Goal: Task Accomplishment & Management: Use online tool/utility

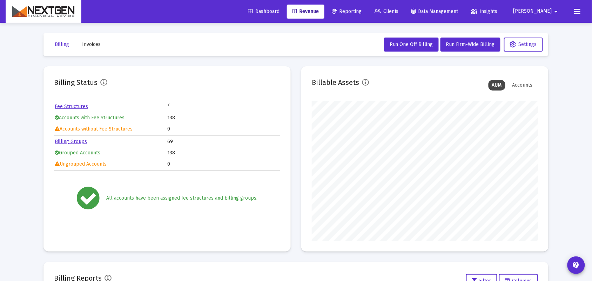
scroll to position [140, 226]
click at [463, 43] on span "Run Firm-Wide Billing" at bounding box center [470, 44] width 49 height 6
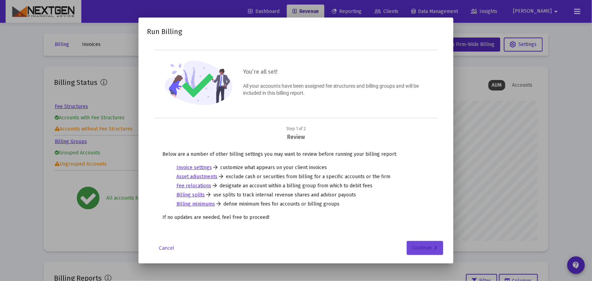
click at [427, 244] on div "Continue" at bounding box center [424, 248] width 25 height 14
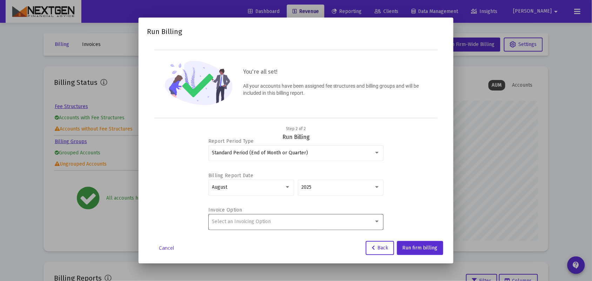
click at [262, 221] on span "Select an Invoicing Option" at bounding box center [241, 221] width 59 height 6
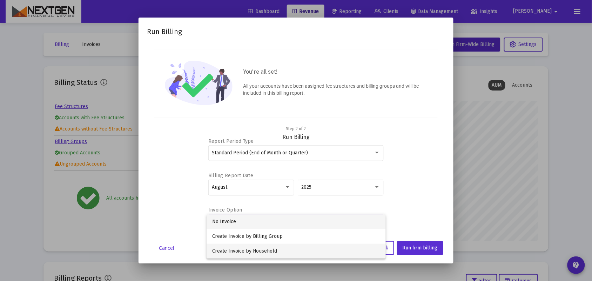
click at [265, 249] on span "Create Invoice by Household" at bounding box center [296, 251] width 168 height 15
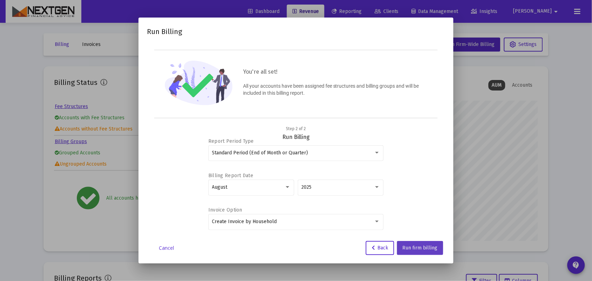
click at [412, 246] on span "Run firm billing" at bounding box center [419, 248] width 35 height 6
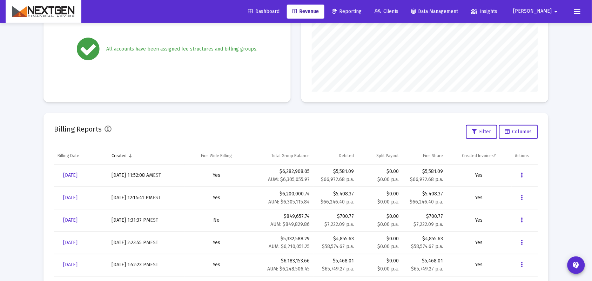
scroll to position [172, 0]
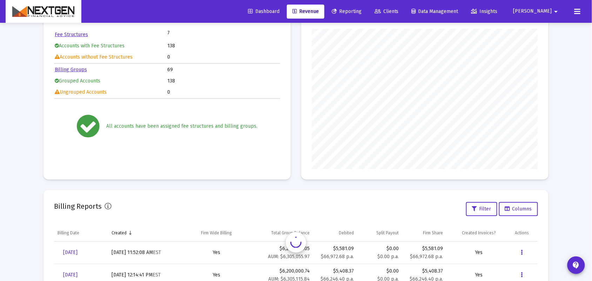
scroll to position [140, 226]
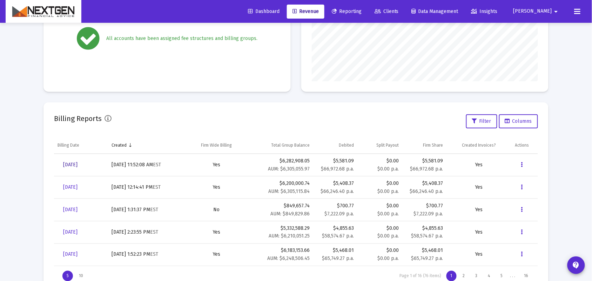
click at [77, 165] on span "[DATE]" at bounding box center [70, 165] width 14 height 6
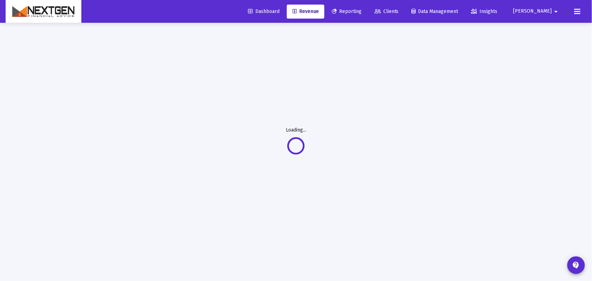
scroll to position [23, 0]
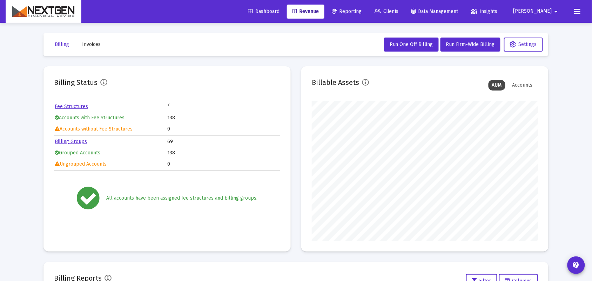
click at [361, 9] on span "Reporting" at bounding box center [347, 11] width 30 height 6
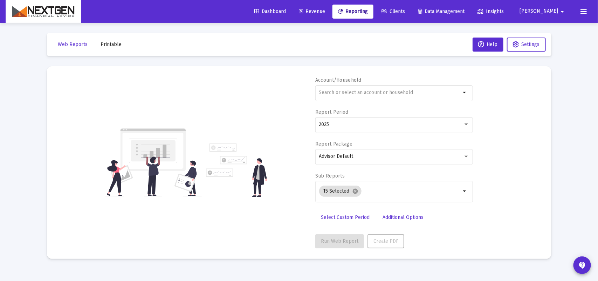
click at [331, 8] on link "Revenue" at bounding box center [312, 12] width 38 height 14
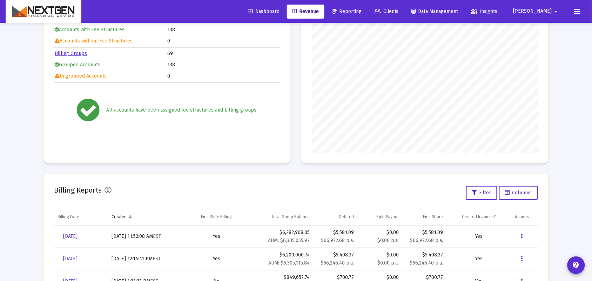
scroll to position [88, 0]
click at [285, 15] on link "Dashboard" at bounding box center [263, 12] width 43 height 14
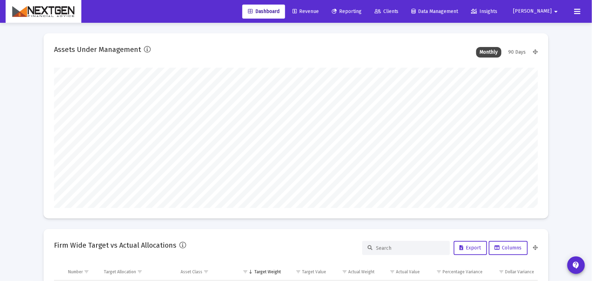
click at [556, 8] on mat-icon "arrow_drop_down" at bounding box center [556, 12] width 8 height 14
drag, startPoint x: 583, startPoint y: 13, endPoint x: 579, endPoint y: 13, distance: 3.9
click at [582, 13] on div at bounding box center [296, 140] width 592 height 281
click at [579, 13] on icon at bounding box center [577, 11] width 6 height 8
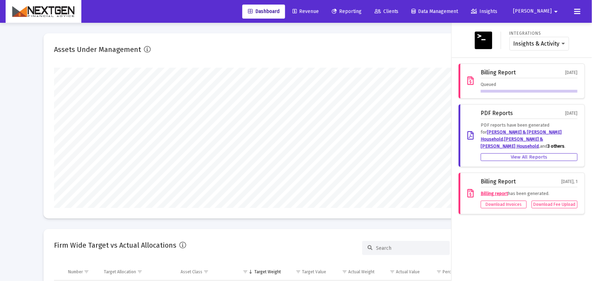
click at [503, 87] on div "Queued" at bounding box center [529, 87] width 97 height 12
click at [319, 11] on span "Revenue" at bounding box center [305, 11] width 26 height 6
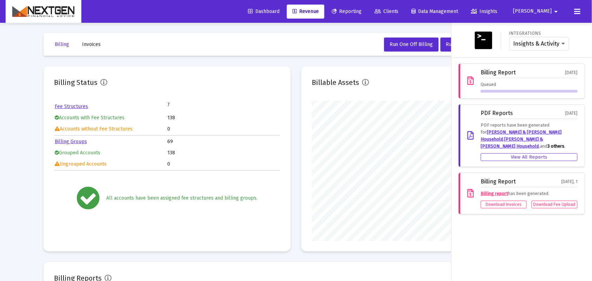
drag, startPoint x: 308, startPoint y: 12, endPoint x: 317, endPoint y: 11, distance: 8.2
click at [310, 12] on div "Dashboard Revenue Reporting Clients Data Management Insights" at bounding box center [373, 12] width 263 height 14
click at [297, 11] on icon at bounding box center [294, 11] width 4 height 5
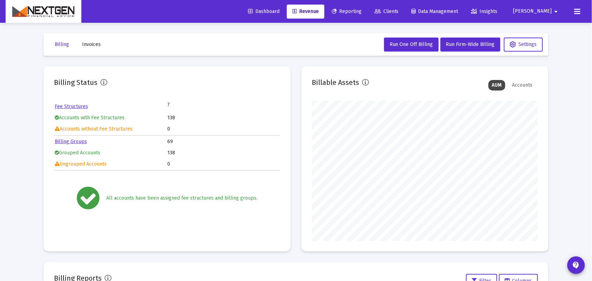
scroll to position [140, 226]
click at [554, 12] on mat-icon "arrow_drop_down" at bounding box center [556, 12] width 8 height 14
click at [575, 14] on div at bounding box center [296, 140] width 592 height 281
click at [577, 12] on icon at bounding box center [577, 11] width 6 height 8
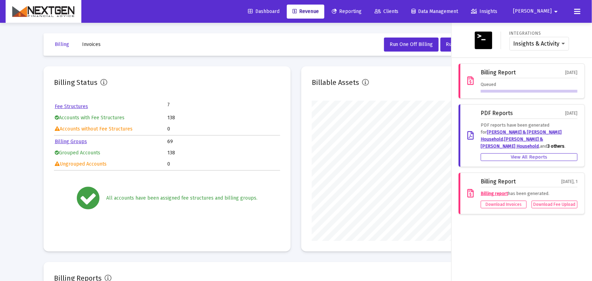
click at [498, 88] on div "Queued" at bounding box center [529, 87] width 97 height 12
drag, startPoint x: 486, startPoint y: 68, endPoint x: 531, endPoint y: 74, distance: 46.4
click at [531, 74] on div "Billing Report Sep 2, 2025 Queued" at bounding box center [522, 80] width 126 height 35
click at [531, 74] on div "Billing Report Sep 2, 2025" at bounding box center [529, 73] width 97 height 9
click at [491, 84] on div "Queued" at bounding box center [529, 87] width 97 height 12
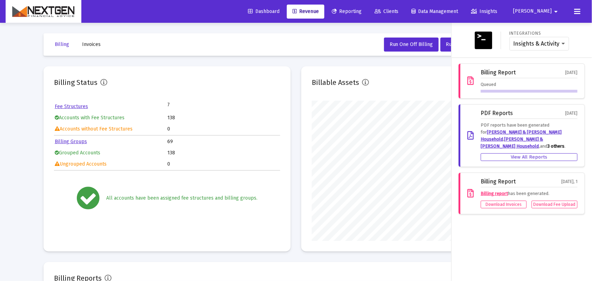
drag, startPoint x: 533, startPoint y: 83, endPoint x: 533, endPoint y: 91, distance: 8.1
click at [533, 84] on div "Queued" at bounding box center [529, 87] width 97 height 12
click at [533, 91] on div at bounding box center [529, 91] width 97 height 3
click at [558, 87] on div "Queued" at bounding box center [529, 87] width 97 height 12
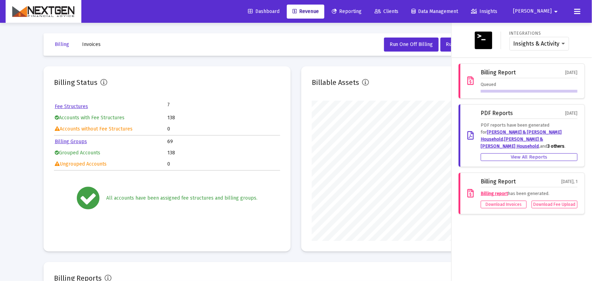
click at [555, 47] on div "Insights & Activity Wealthbox" at bounding box center [539, 44] width 60 height 14
click at [562, 46] on select "Insights & Activity Wealthbox" at bounding box center [539, 44] width 52 height 6
click at [364, 14] on link "Reporting" at bounding box center [346, 12] width 41 height 14
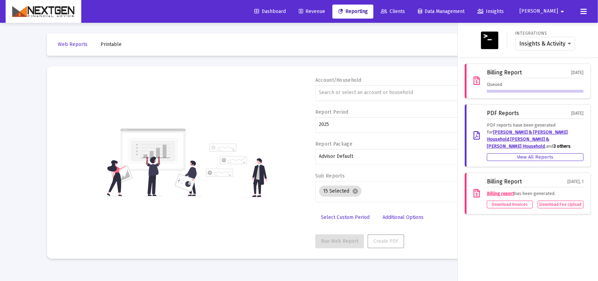
click at [584, 14] on icon at bounding box center [584, 11] width 6 height 8
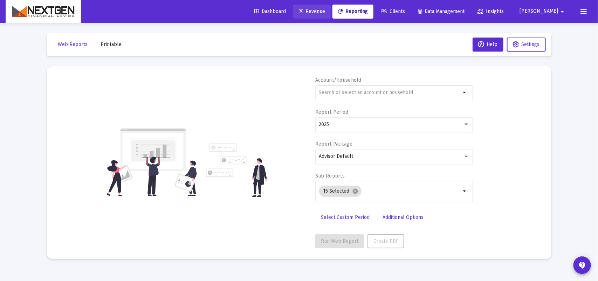
click at [331, 14] on link "Revenue" at bounding box center [312, 12] width 38 height 14
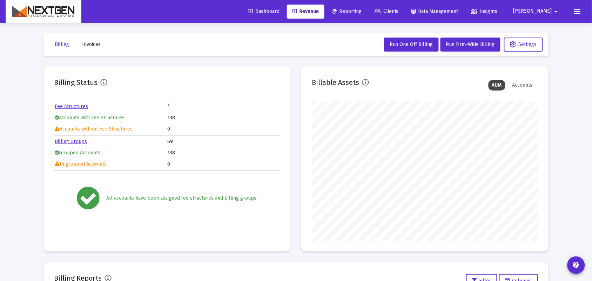
click at [90, 48] on button "Invoices" at bounding box center [91, 45] width 30 height 14
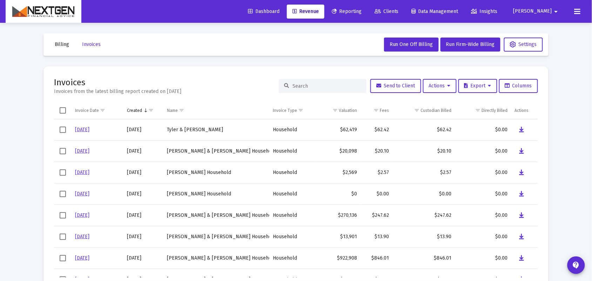
click at [68, 41] on span "Billing" at bounding box center [62, 44] width 14 height 6
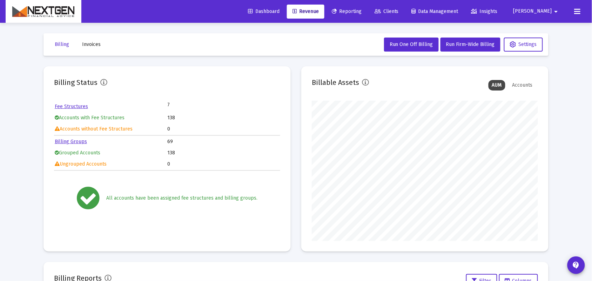
click at [286, 52] on mat-toolbar-row "Billing Invoices Run One Off Billing Run Firm-Wide Billing Settings" at bounding box center [295, 44] width 505 height 22
click at [577, 13] on icon at bounding box center [577, 11] width 6 height 8
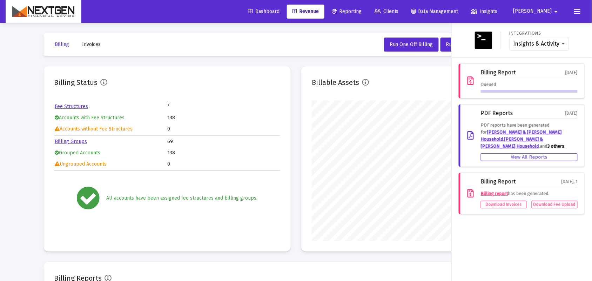
click at [550, 79] on div "Billing Report Sep 2, 2025 Queued" at bounding box center [529, 80] width 97 height 23
click at [491, 75] on div "Billing Report" at bounding box center [498, 72] width 35 height 6
drag, startPoint x: 477, startPoint y: 74, endPoint x: 550, endPoint y: 81, distance: 73.3
click at [551, 79] on div "Billing Report Sep 2, 2025 Queued" at bounding box center [522, 80] width 126 height 35
click at [548, 90] on div "Queued" at bounding box center [529, 87] width 97 height 12
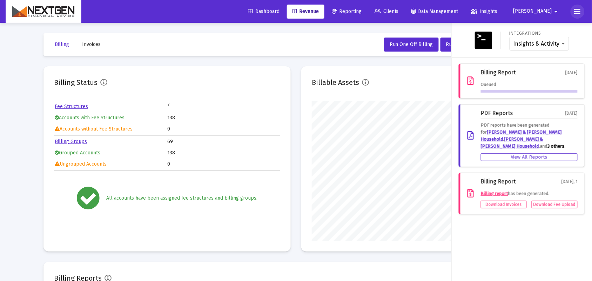
click at [577, 9] on icon at bounding box center [577, 11] width 6 height 8
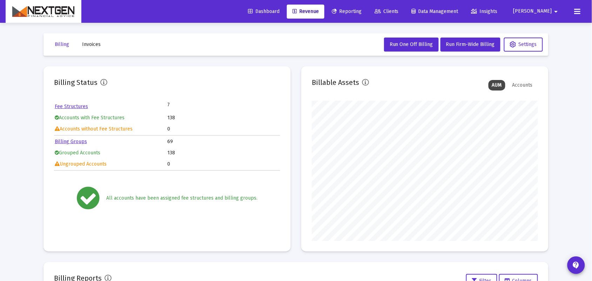
click at [278, 44] on mat-toolbar-row "Billing Invoices Run One Off Billing Run Firm-Wide Billing Settings" at bounding box center [295, 44] width 505 height 22
click at [575, 8] on icon at bounding box center [577, 11] width 6 height 8
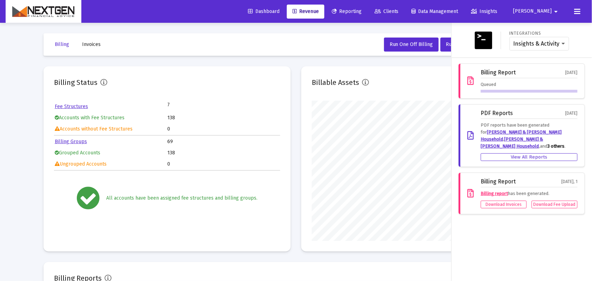
click at [547, 82] on div "Queued" at bounding box center [529, 87] width 97 height 12
click at [529, 88] on div "Queued" at bounding box center [529, 87] width 97 height 12
click at [506, 74] on div "Billing Report" at bounding box center [498, 72] width 35 height 6
click at [505, 75] on div "Billing Report" at bounding box center [498, 72] width 35 height 6
click at [242, 36] on div at bounding box center [296, 140] width 592 height 281
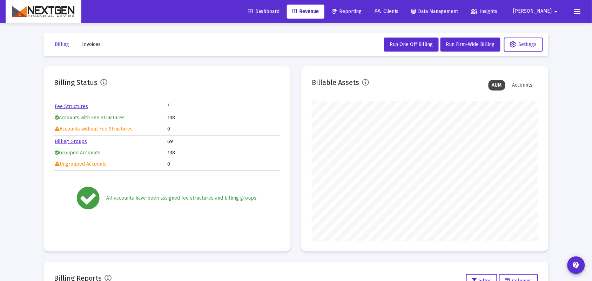
click at [577, 11] on icon at bounding box center [577, 11] width 6 height 8
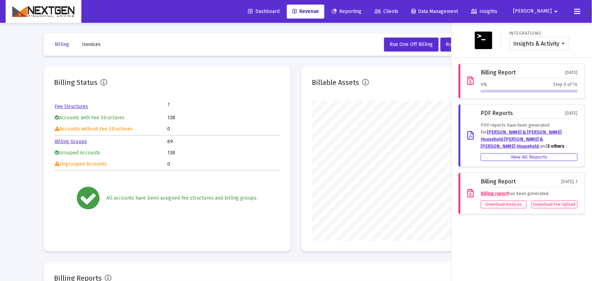
click at [553, 84] on span "Step 0 of 76" at bounding box center [565, 84] width 25 height 7
click at [583, 80] on div "Billing Report Sep 2, 2025 0% Step 0 of 76" at bounding box center [522, 80] width 126 height 35
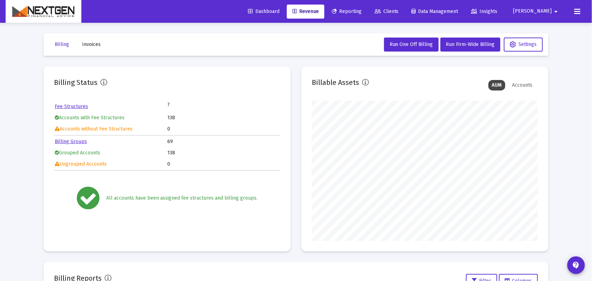
scroll to position [140, 226]
click at [578, 14] on icon at bounding box center [577, 11] width 6 height 8
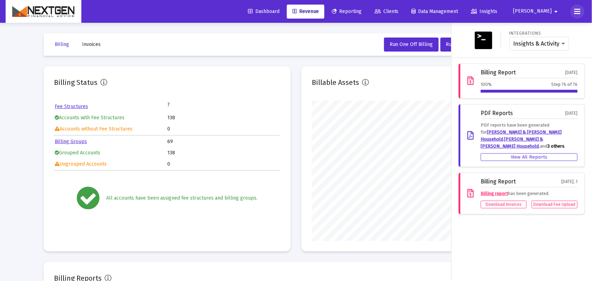
click at [578, 14] on icon at bounding box center [577, 11] width 6 height 8
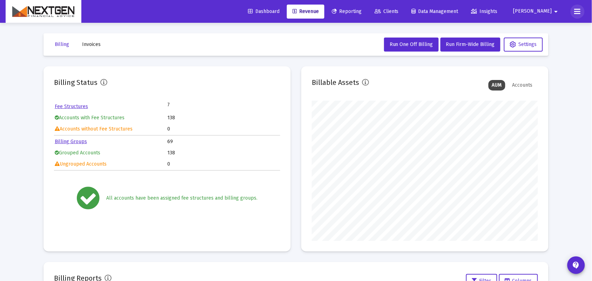
click at [578, 14] on icon at bounding box center [577, 11] width 6 height 8
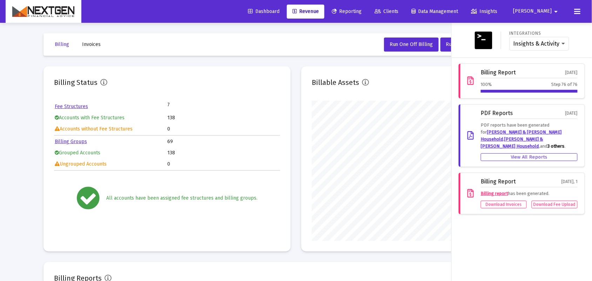
click at [577, 14] on icon at bounding box center [577, 11] width 6 height 8
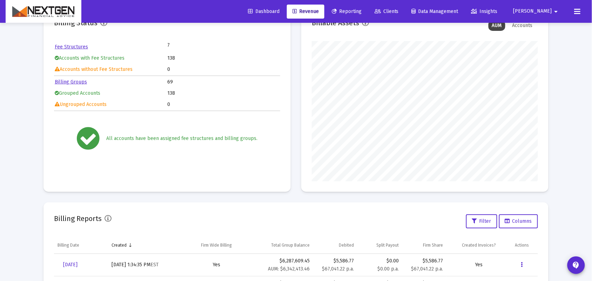
scroll to position [175, 0]
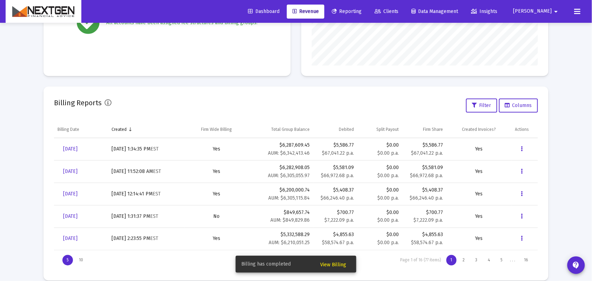
click at [218, 88] on mat-card "Billing Reports Filter Columns Billing Date Created Firm Wide Billing Total Gro…" at bounding box center [295, 184] width 505 height 194
click at [344, 262] on span "View Billing" at bounding box center [333, 265] width 26 height 6
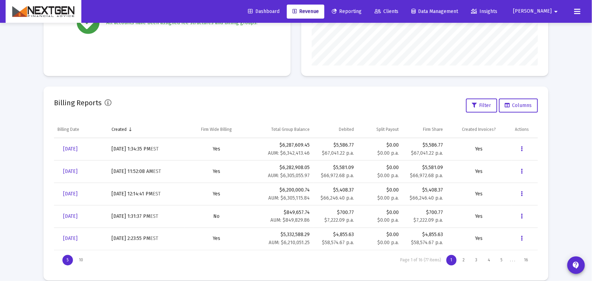
scroll to position [23, 0]
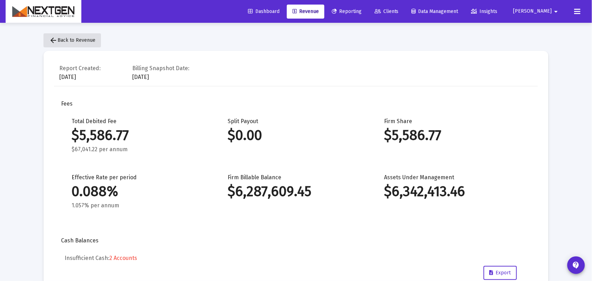
click at [79, 38] on span "arrow_back Back to Revenue" at bounding box center [72, 40] width 46 height 6
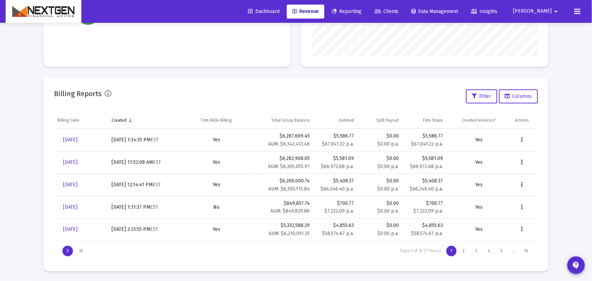
scroll to position [186, 0]
click at [523, 140] on icon "Data grid" at bounding box center [522, 139] width 2 height 8
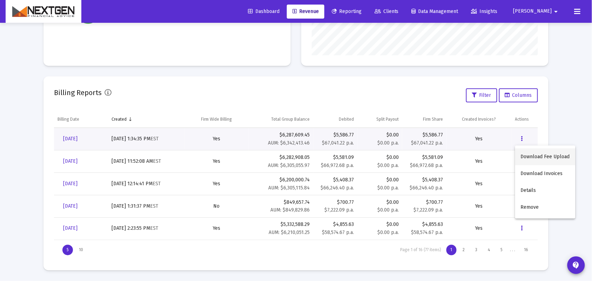
click at [532, 157] on button "Download Fee Upload" at bounding box center [545, 156] width 60 height 17
drag, startPoint x: 556, startPoint y: 138, endPoint x: 546, endPoint y: 138, distance: 10.2
click at [556, 138] on div "Billing Invoices Run One Off Billing Run Firm-Wide Billing Settings Billing Sta…" at bounding box center [296, 58] width 526 height 443
click at [523, 137] on icon "Data grid" at bounding box center [522, 139] width 2 height 8
click at [532, 170] on button "Download Invoices" at bounding box center [545, 173] width 60 height 17
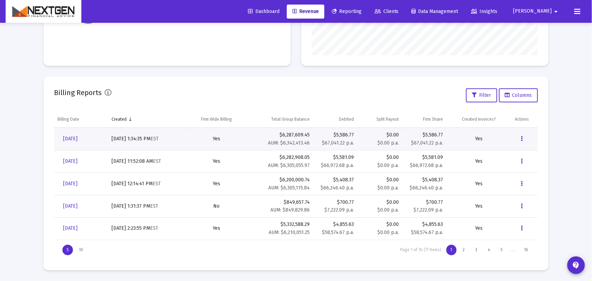
click at [0, 168] on div "Loading... Billing Invoices Run One Off Billing Run Firm-Wide Billing Settings …" at bounding box center [296, 48] width 592 height 466
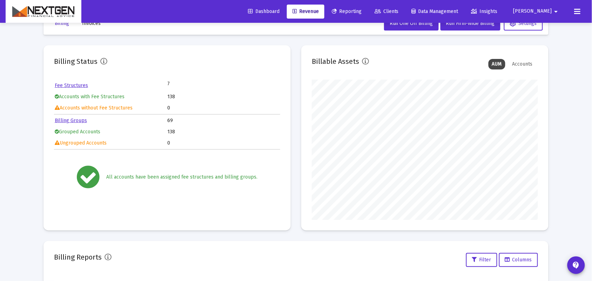
scroll to position [0, 0]
